Goal: Task Accomplishment & Management: Use online tool/utility

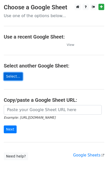
click at [10, 76] on link "Select..." at bounding box center [13, 77] width 19 height 8
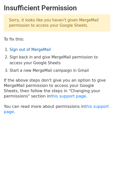
click at [37, 50] on link "Sign out of MergeMail" at bounding box center [30, 49] width 41 height 5
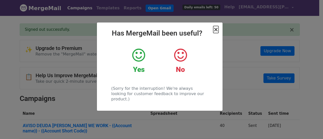
click at [218, 30] on span "×" at bounding box center [215, 29] width 5 height 7
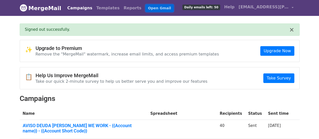
click at [146, 9] on link "Open Gmail" at bounding box center [160, 8] width 28 height 7
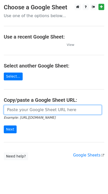
click at [30, 109] on input "url" at bounding box center [53, 110] width 98 height 10
paste input "https://docs.google.com/spreadsheets/d/1LD69os0HX3ET0XlEX6O0UMAWkXNF2xH6O2xmkNu…"
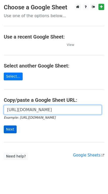
type input "https://docs.google.com/spreadsheets/d/1LD69os0HX3ET0XlEX6O0UMAWkXNF2xH6O2xmkNu…"
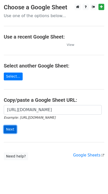
click at [10, 130] on input "Next" at bounding box center [10, 130] width 13 height 8
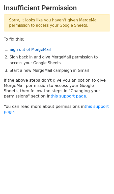
click at [28, 49] on link "Sign out of MergeMail" at bounding box center [30, 49] width 41 height 5
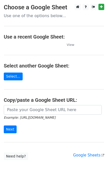
click at [70, 47] on small "View" at bounding box center [71, 45] width 8 height 4
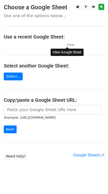
click at [69, 44] on small "View" at bounding box center [71, 45] width 8 height 4
click at [5, 46] on td at bounding box center [33, 45] width 58 height 6
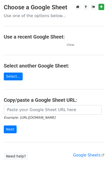
click at [7, 45] on td at bounding box center [33, 45] width 58 height 6
click at [8, 46] on td at bounding box center [33, 45] width 58 height 6
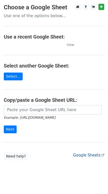
click at [83, 154] on link "Google Sheets" at bounding box center [88, 155] width 31 height 5
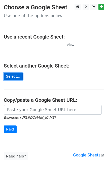
click at [14, 80] on link "Select..." at bounding box center [13, 77] width 19 height 8
click at [42, 47] on td at bounding box center [33, 45] width 58 height 6
